Goal: Transaction & Acquisition: Book appointment/travel/reservation

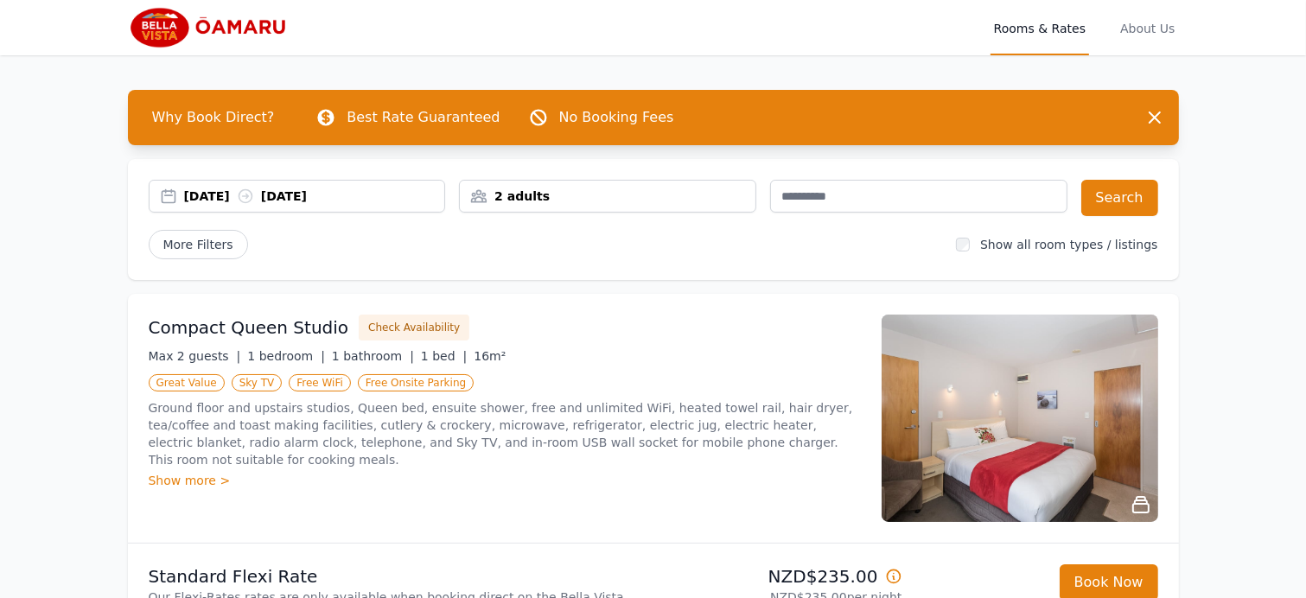
click at [322, 189] on div "[DATE] [DATE]" at bounding box center [314, 196] width 261 height 17
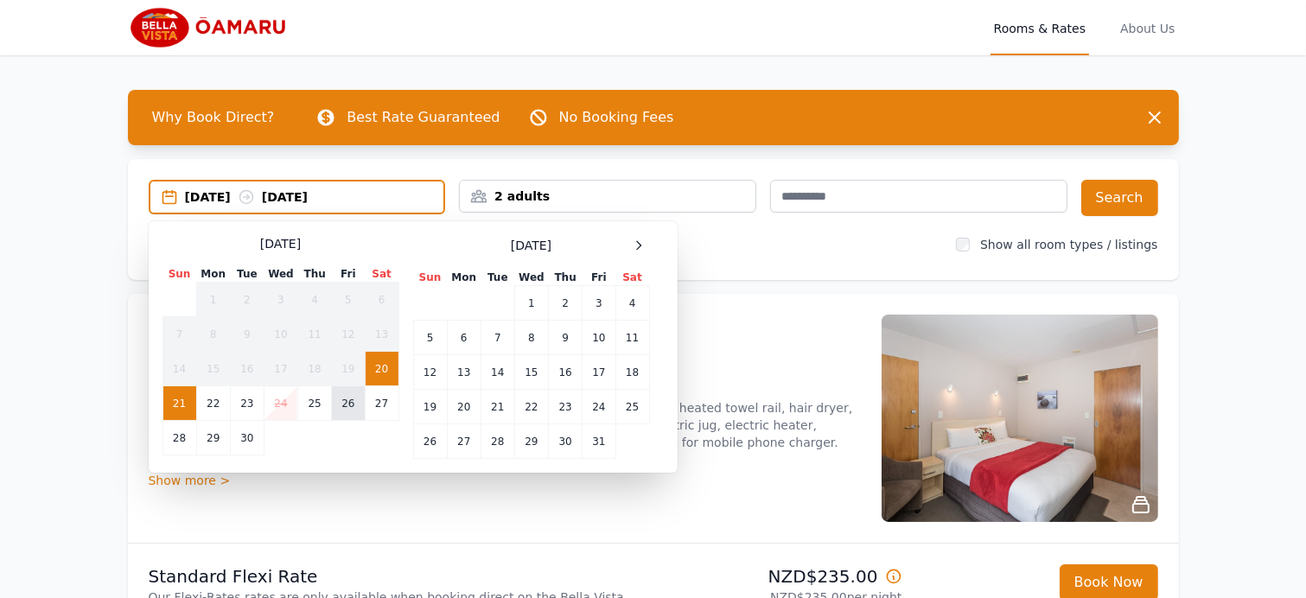
click at [339, 404] on td "26" at bounding box center [348, 403] width 33 height 35
click at [377, 397] on td "27" at bounding box center [382, 403] width 34 height 35
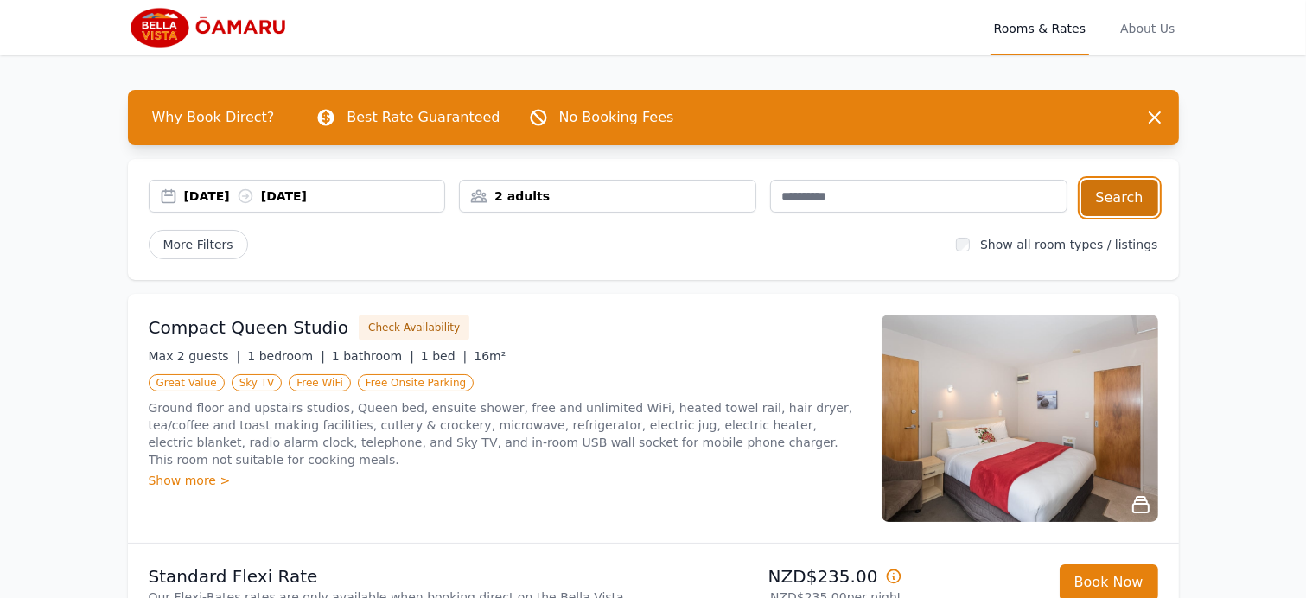
click at [1143, 189] on button "Search" at bounding box center [1119, 198] width 77 height 36
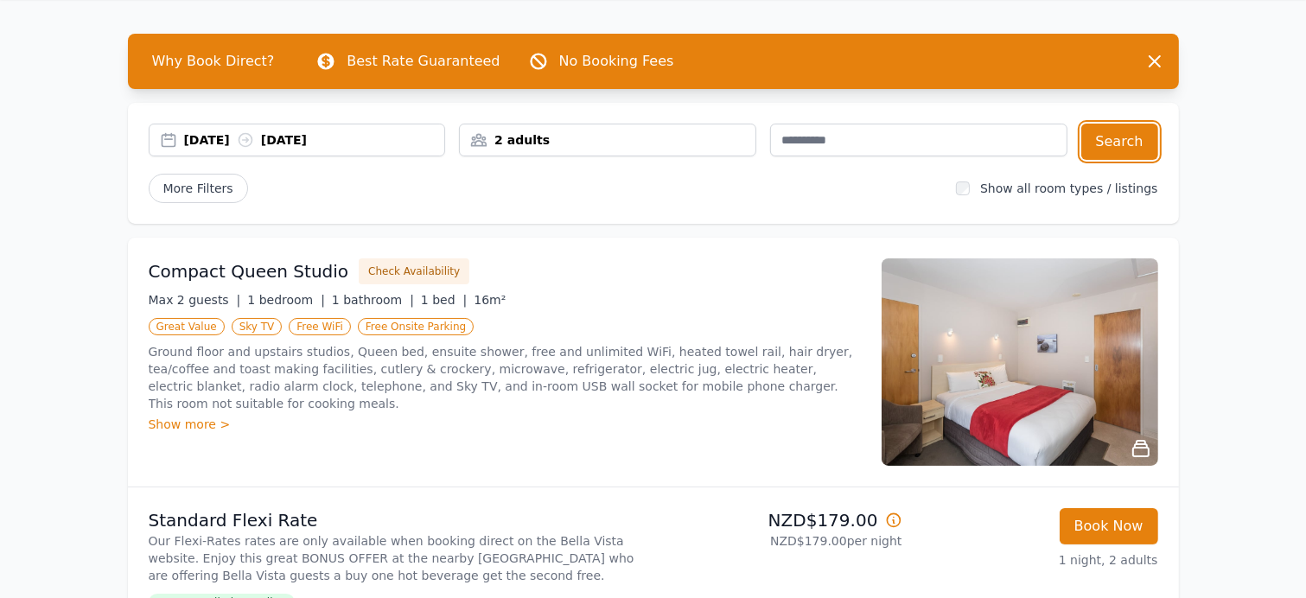
scroll to position [86, 0]
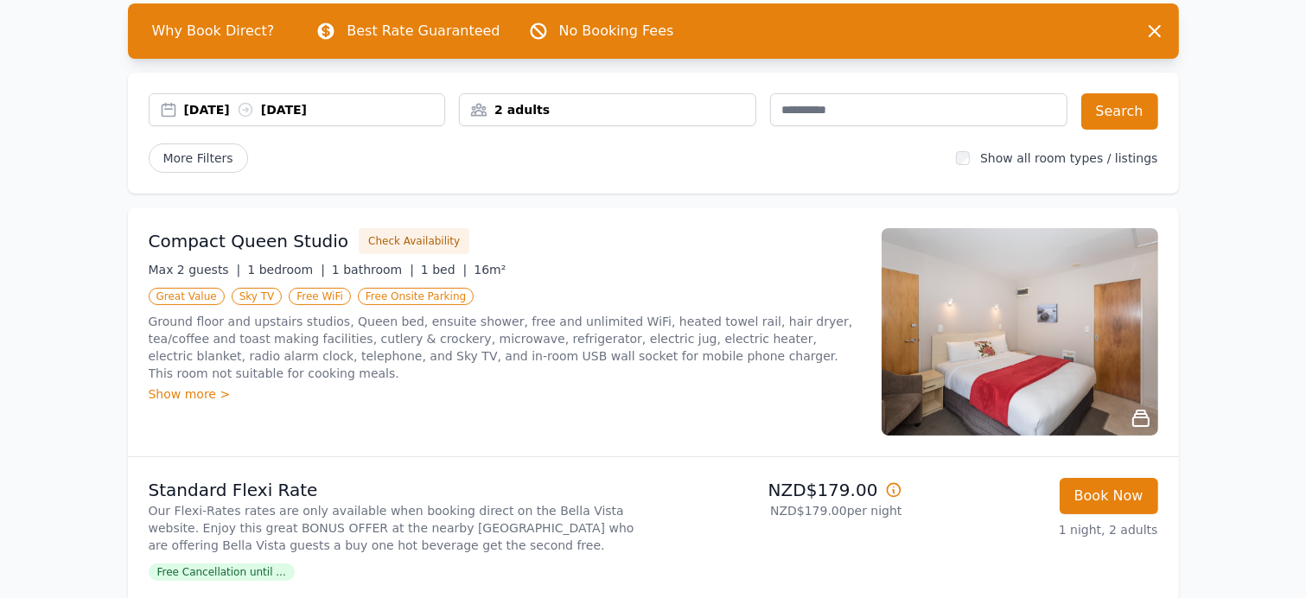
click at [1046, 329] on img at bounding box center [1020, 331] width 277 height 207
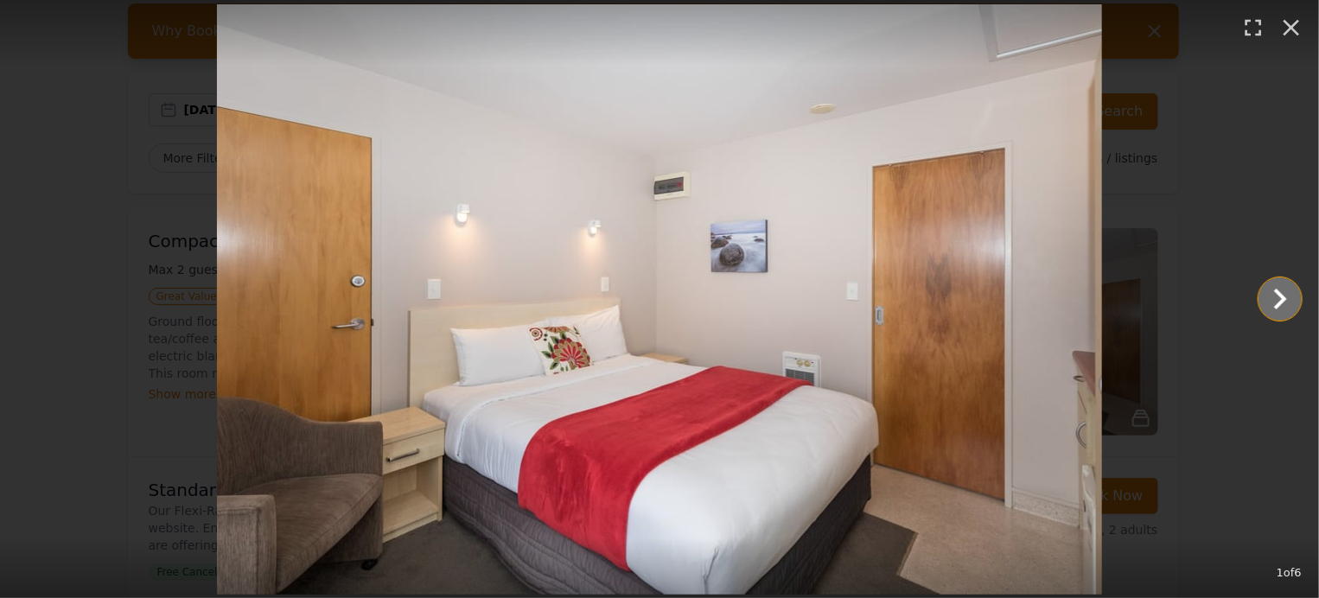
click at [1277, 293] on icon "Show slide 2 of 6" at bounding box center [1280, 299] width 13 height 21
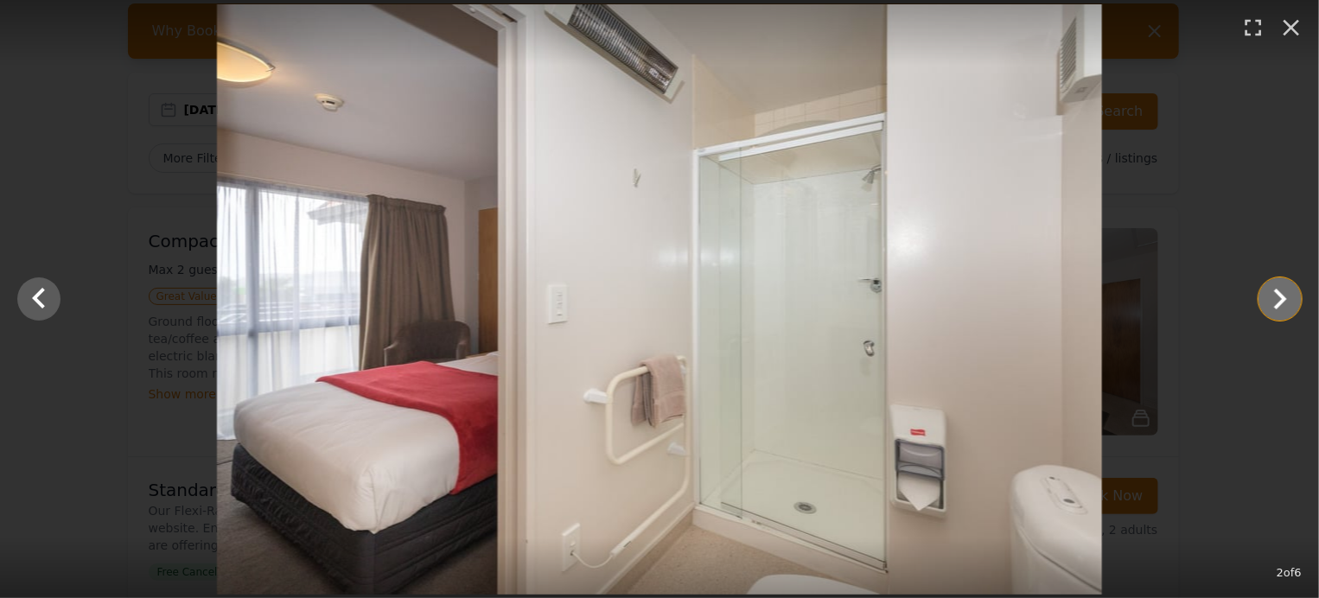
click at [1277, 293] on icon "Show slide 3 of 6" at bounding box center [1280, 299] width 13 height 21
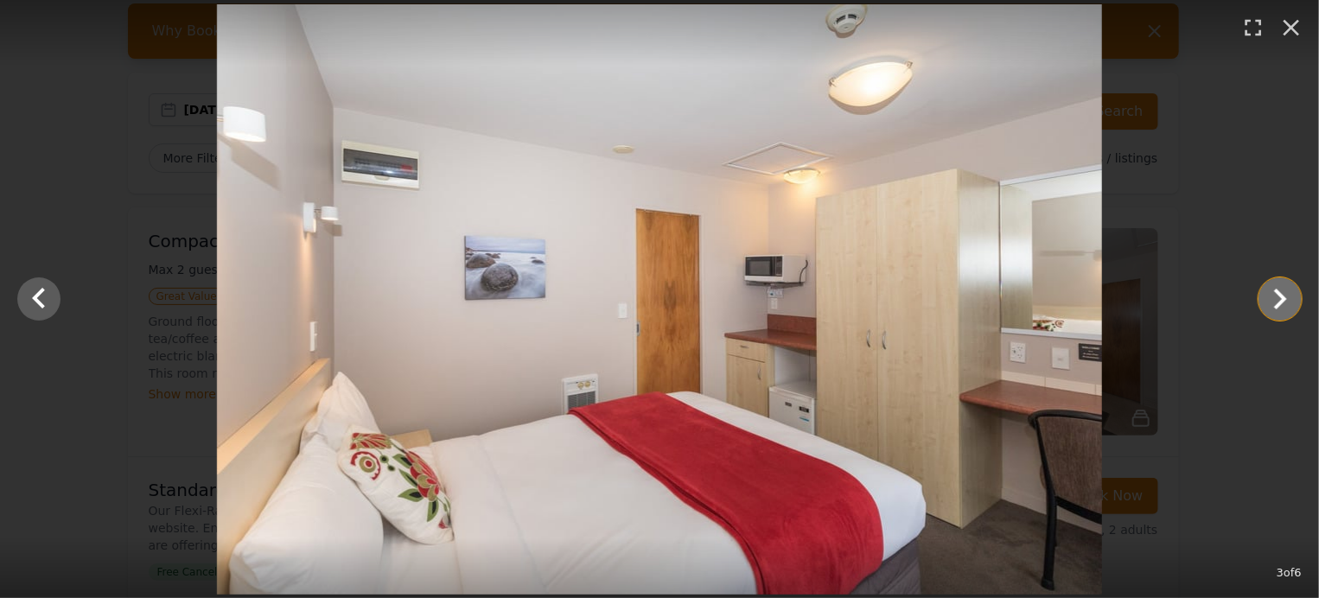
click at [1277, 293] on icon "Show slide 4 of 6" at bounding box center [1280, 299] width 13 height 21
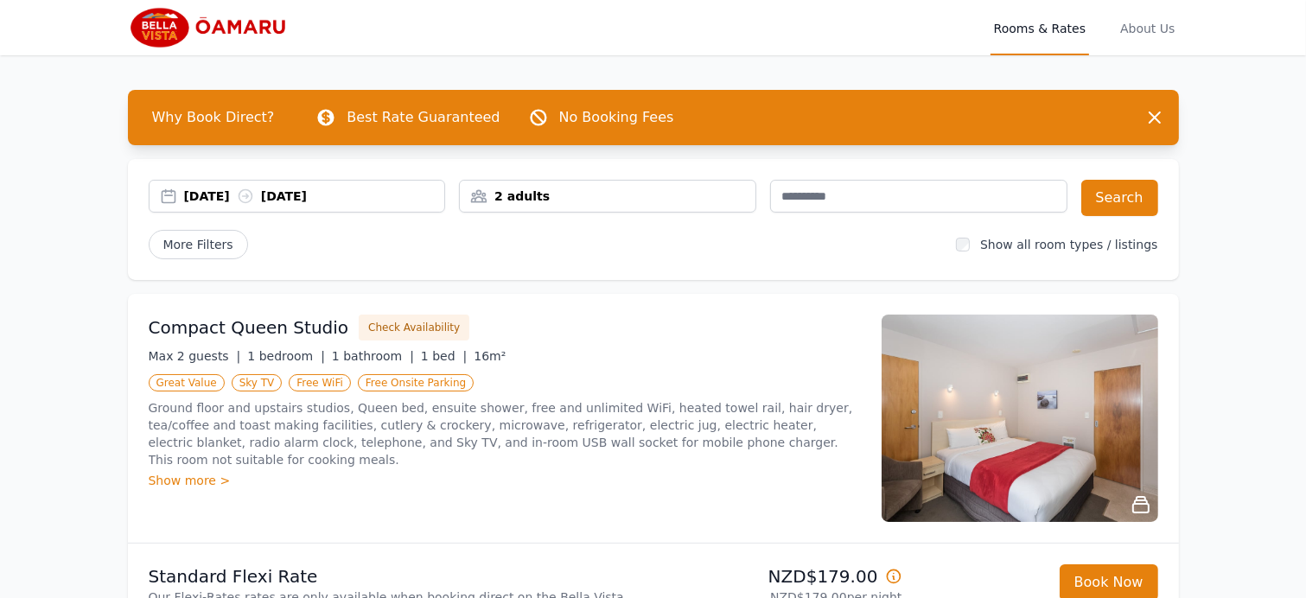
scroll to position [0, 0]
